Goal: Information Seeking & Learning: Learn about a topic

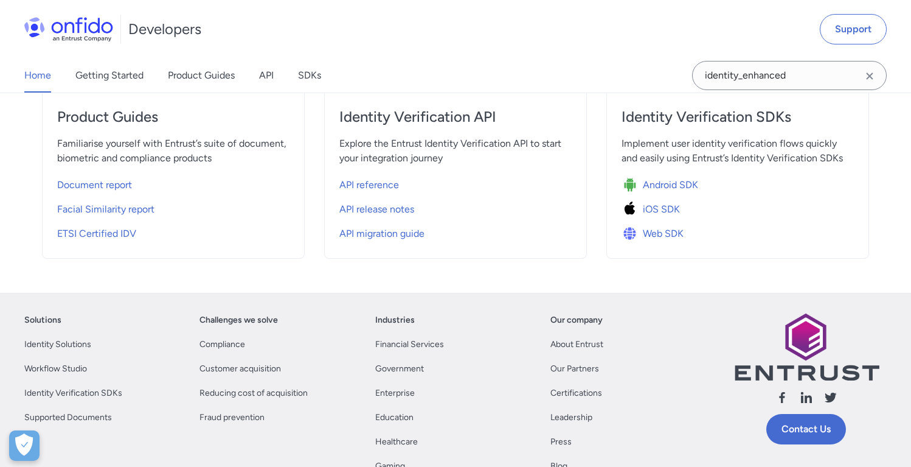
scroll to position [488, 0]
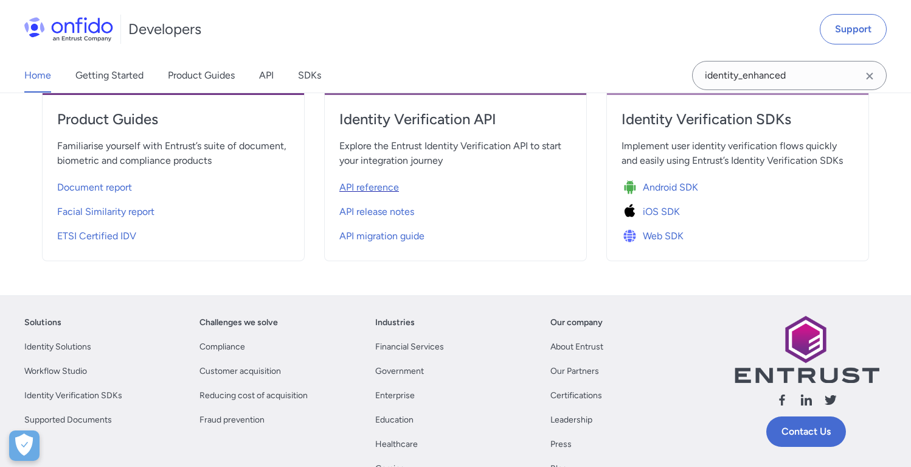
click at [387, 193] on span "API reference" at bounding box center [369, 187] width 60 height 15
select select "http"
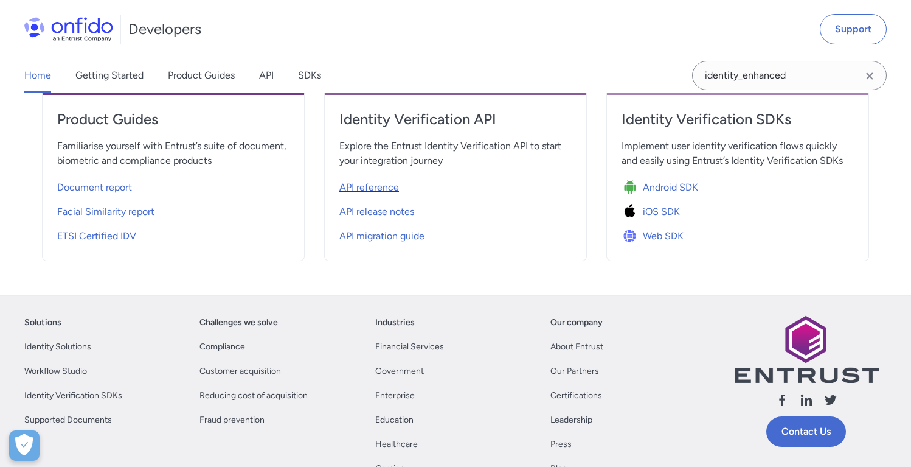
select select "http"
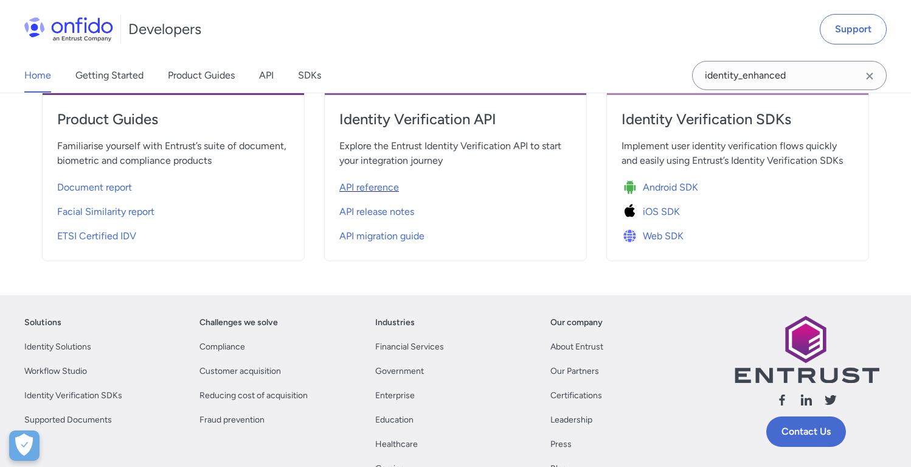
select select "http"
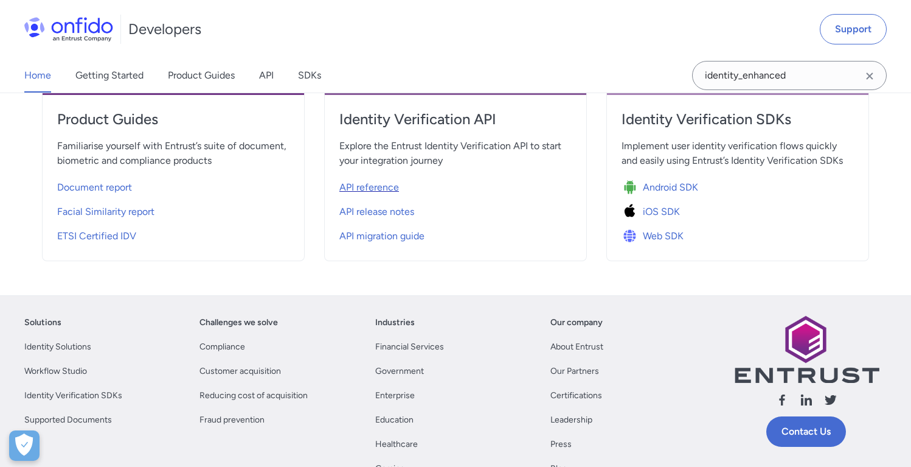
select select "http"
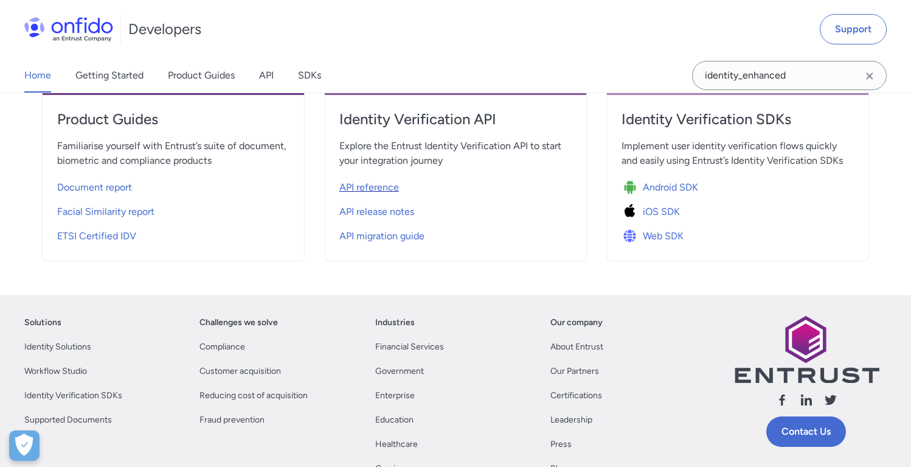
select select "http"
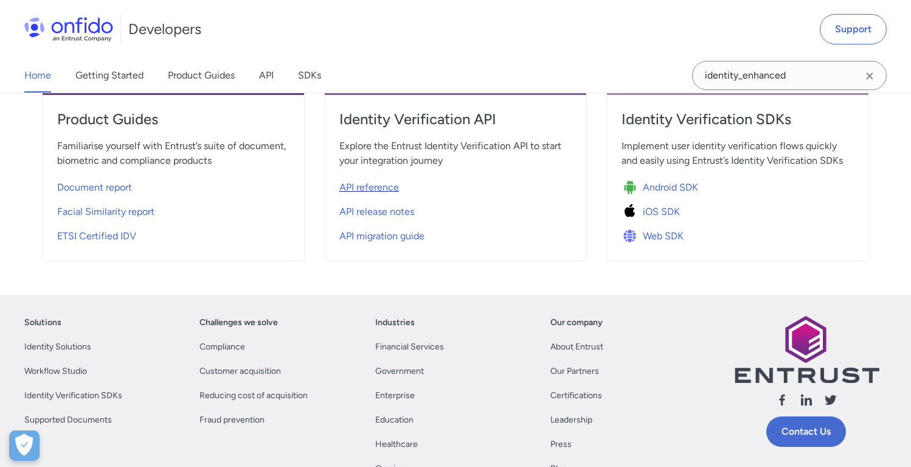
select select "http"
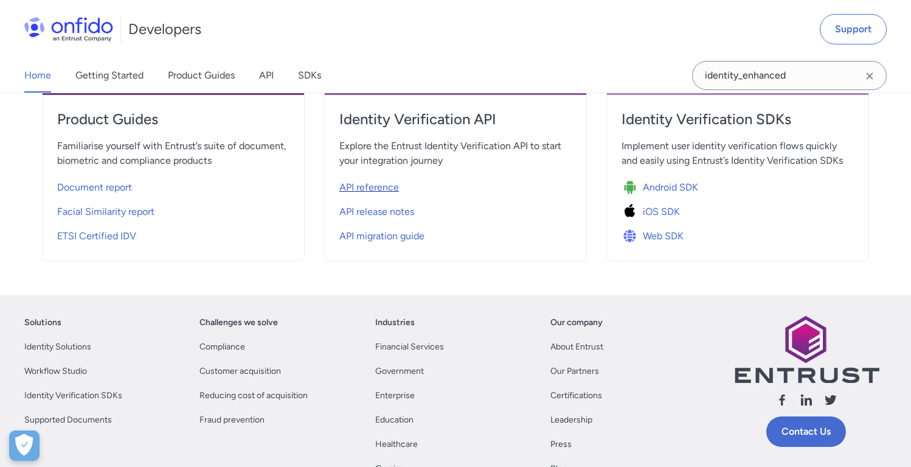
select select "http"
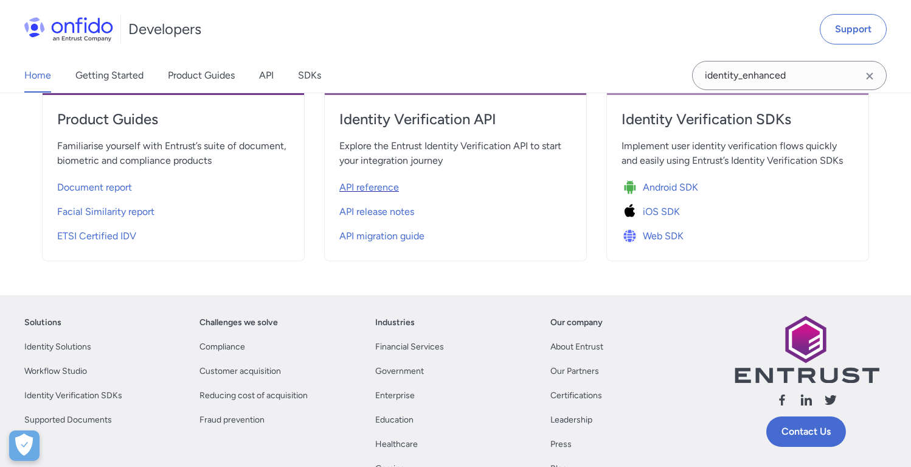
select select "http"
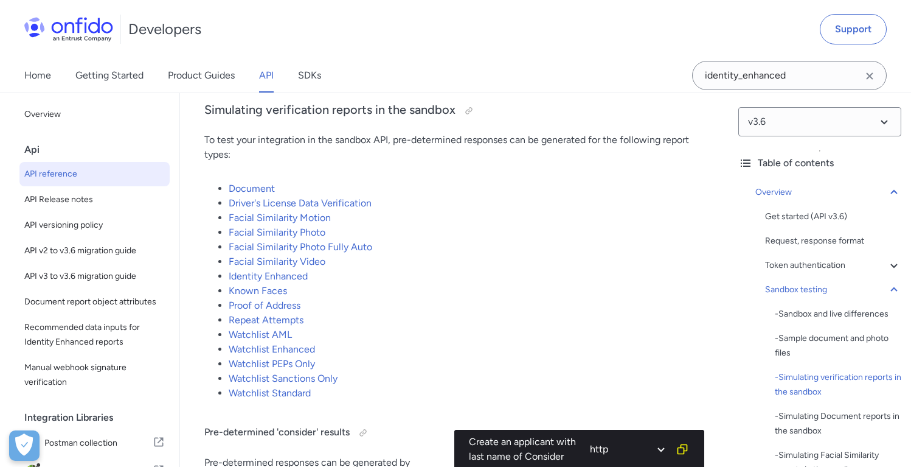
scroll to position [2583, 0]
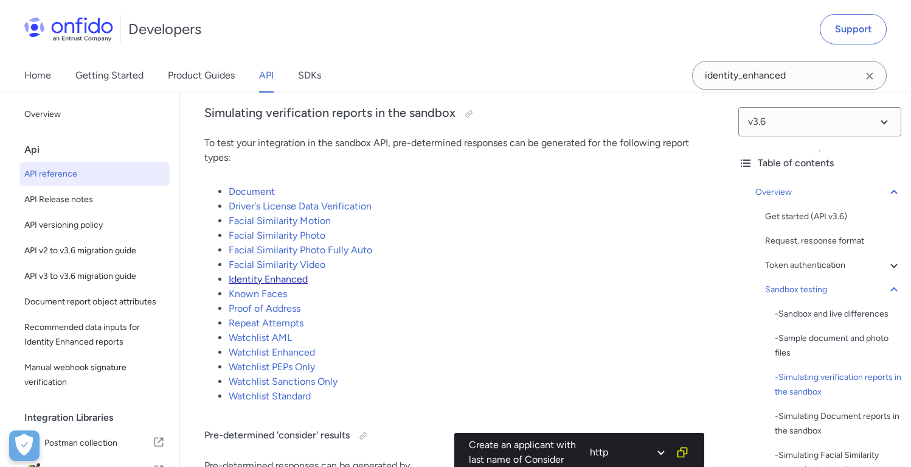
click at [297, 285] on link "Identity Enhanced" at bounding box center [268, 279] width 79 height 12
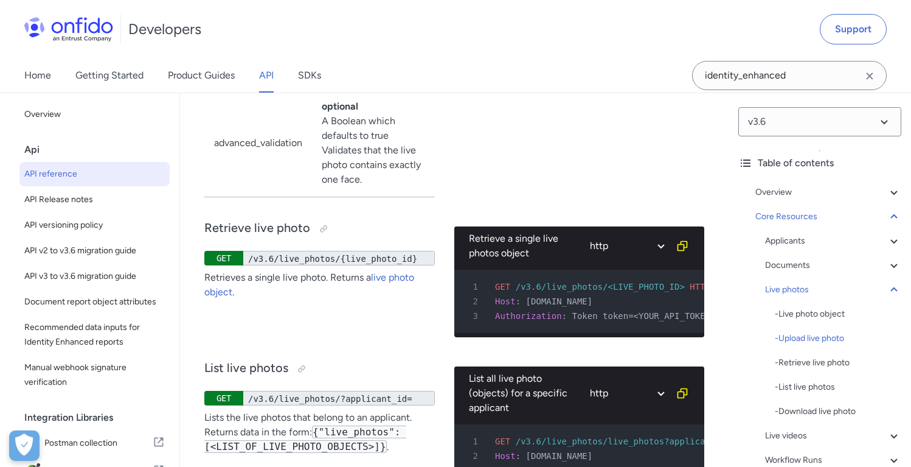
scroll to position [26835, 0]
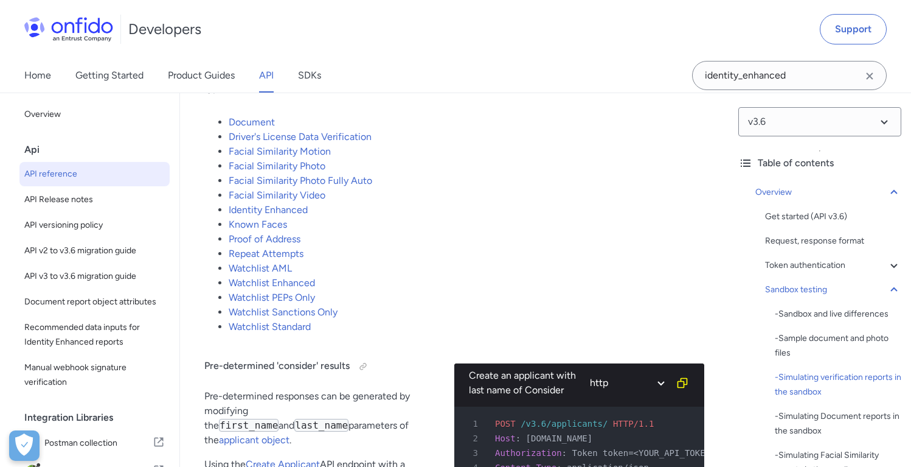
scroll to position [2654, 0]
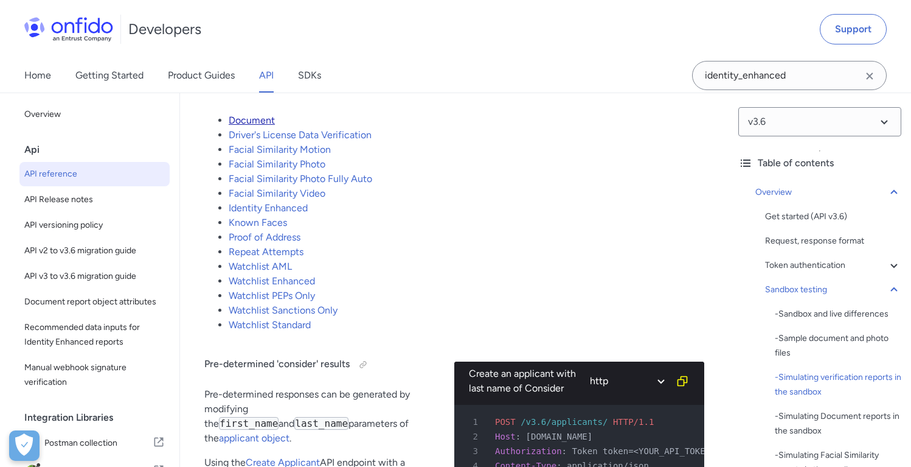
click at [262, 126] on link "Document" at bounding box center [252, 120] width 46 height 12
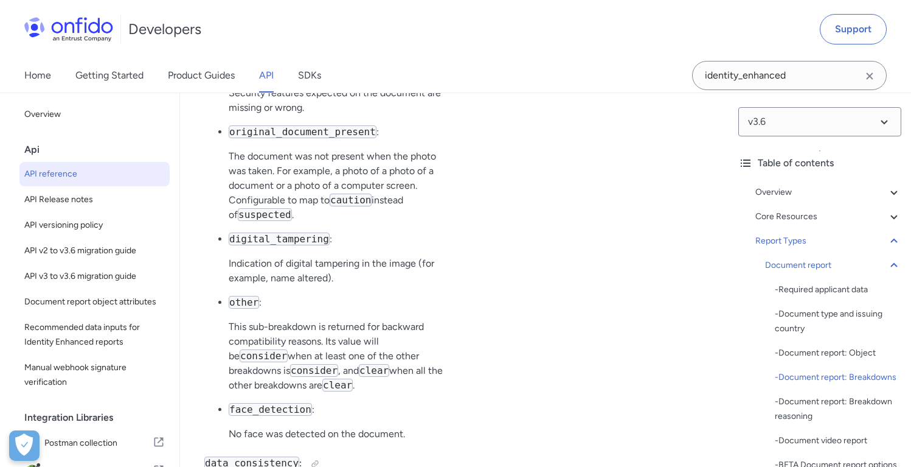
scroll to position [55164, 0]
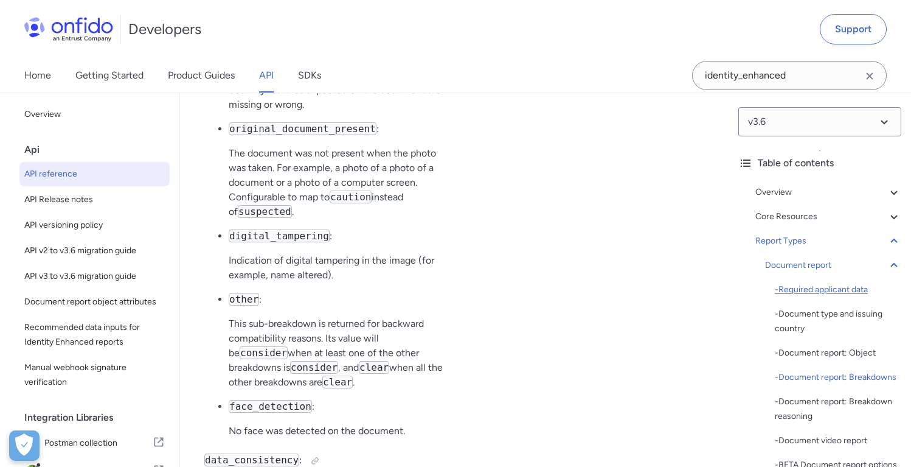
click at [799, 291] on div "- Required applicant data" at bounding box center [838, 289] width 127 height 15
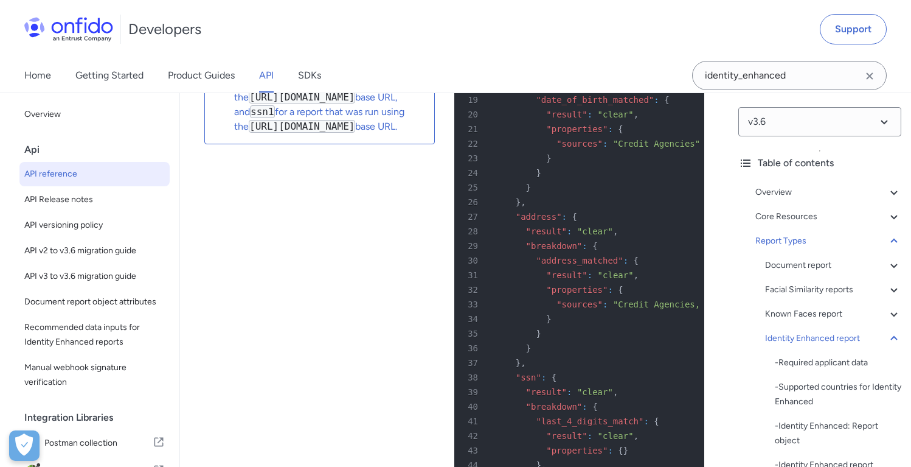
scroll to position [81083, 0]
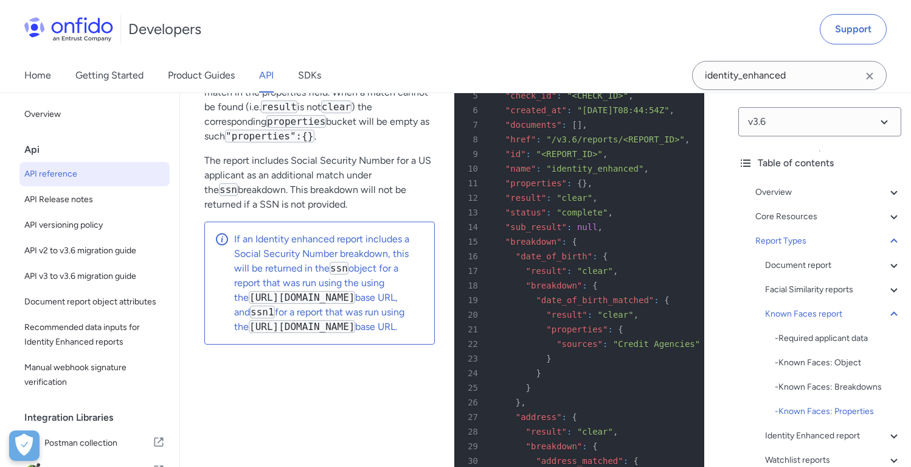
scroll to position [80890, 0]
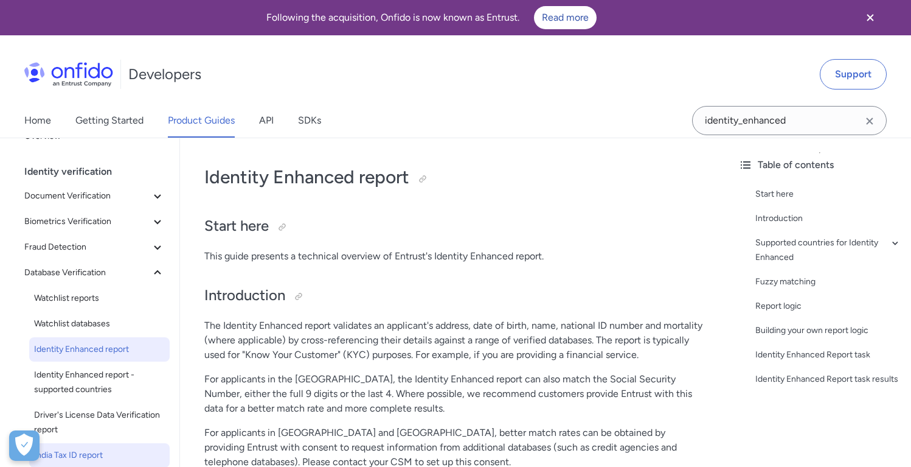
scroll to position [23, 0]
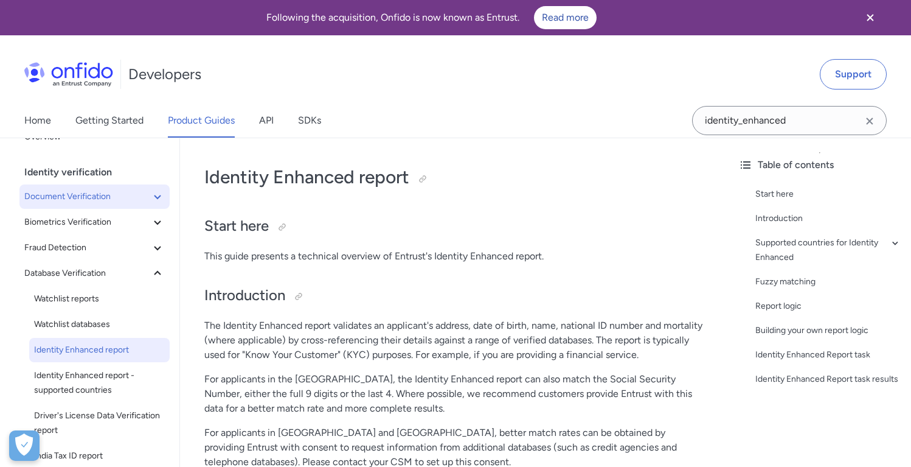
click at [130, 200] on span "Document Verification" at bounding box center [87, 196] width 126 height 15
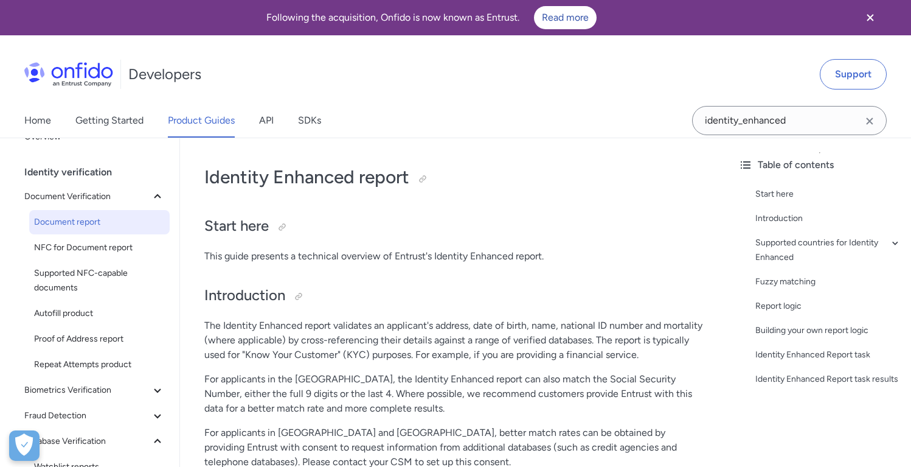
click at [81, 223] on span "Document report" at bounding box center [99, 222] width 131 height 15
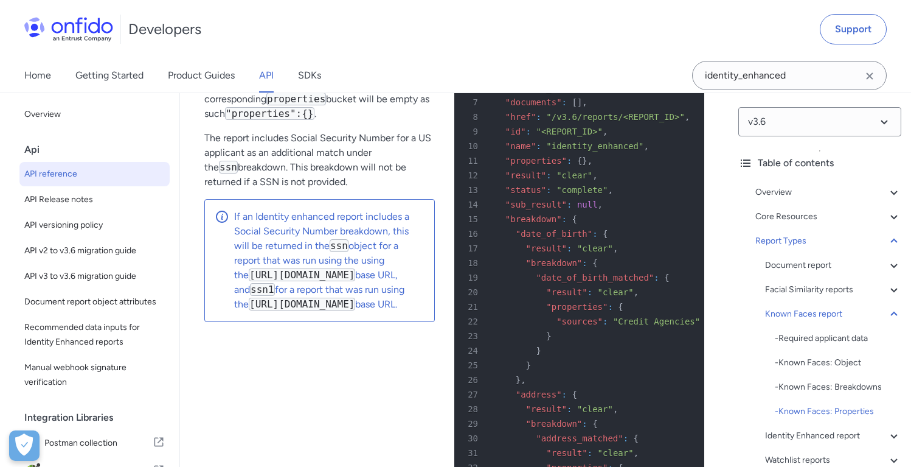
click at [57, 173] on span "API reference" at bounding box center [94, 174] width 140 height 15
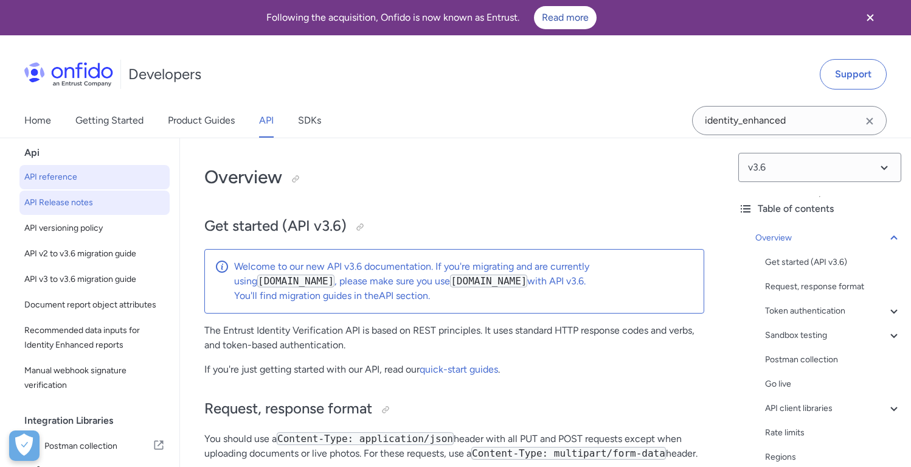
scroll to position [47, 0]
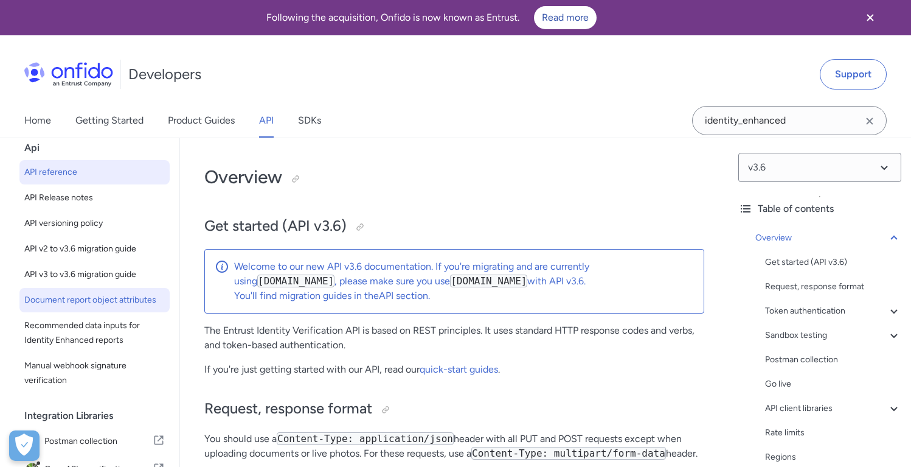
click at [91, 305] on span "Document report object attributes" at bounding box center [94, 300] width 140 height 15
